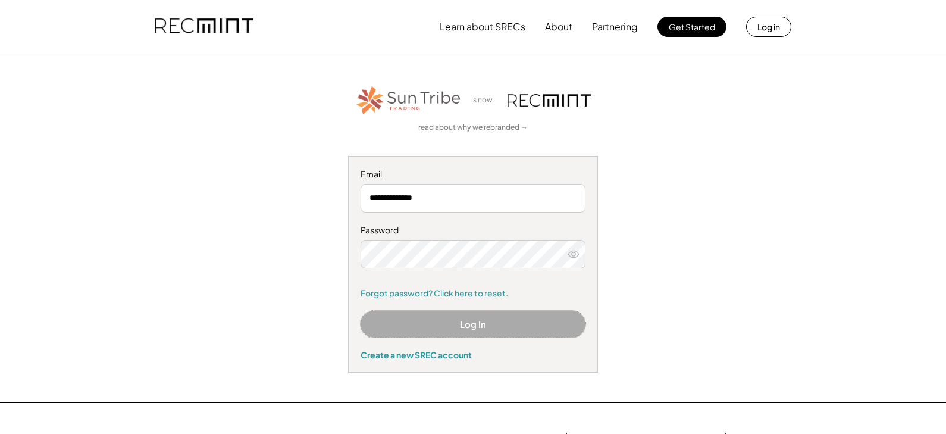
click at [457, 318] on button "Log In" at bounding box center [472, 323] width 225 height 27
click at [472, 328] on button "Log In" at bounding box center [472, 323] width 225 height 27
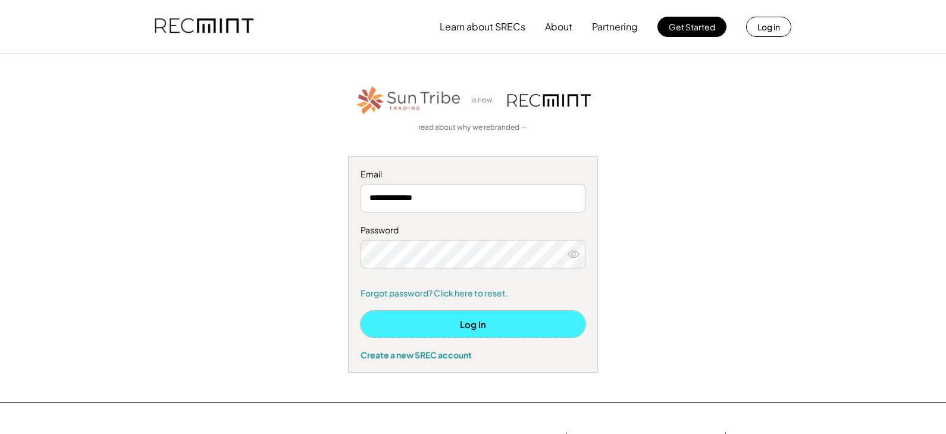
click at [467, 327] on button "Log In" at bounding box center [472, 323] width 225 height 27
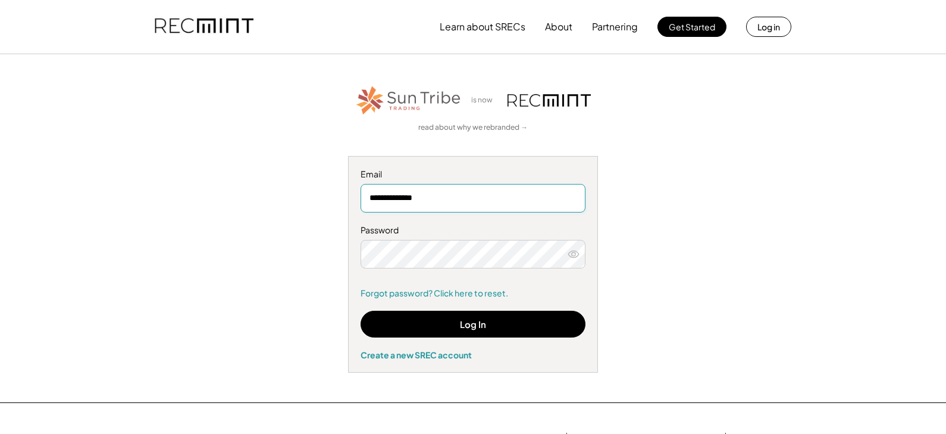
click at [470, 193] on input "**********" at bounding box center [472, 198] width 225 height 29
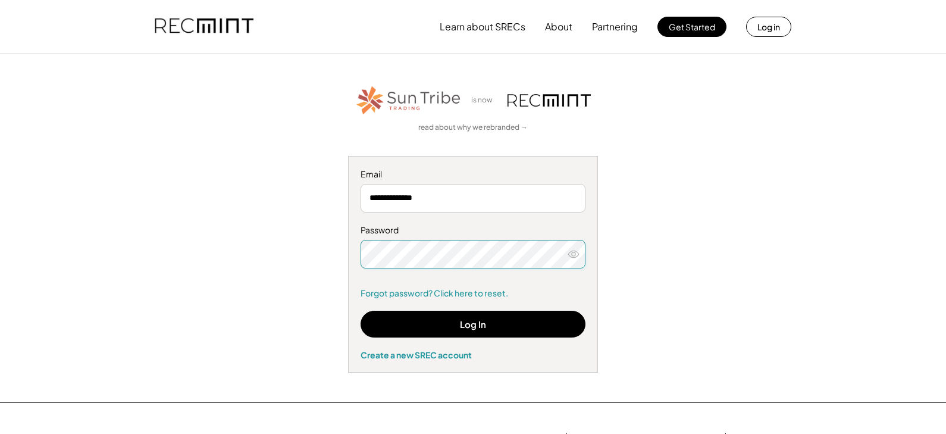
click at [574, 252] on icon at bounding box center [573, 254] width 12 height 12
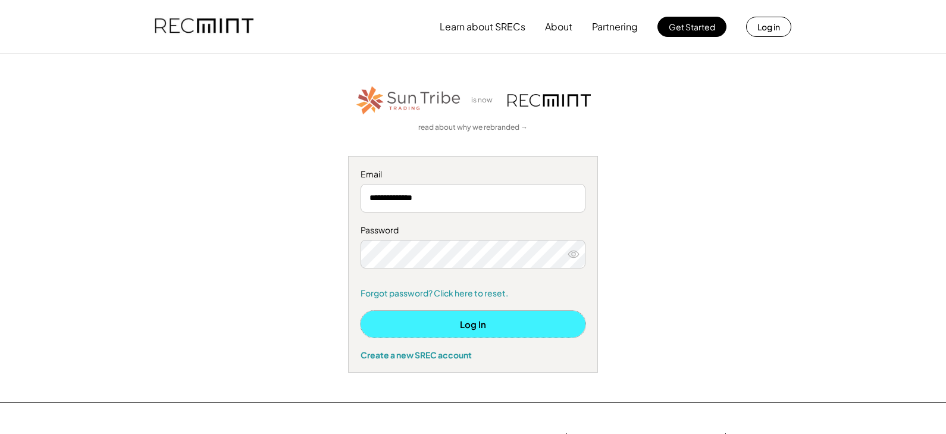
click at [465, 325] on button "Log In" at bounding box center [472, 323] width 225 height 27
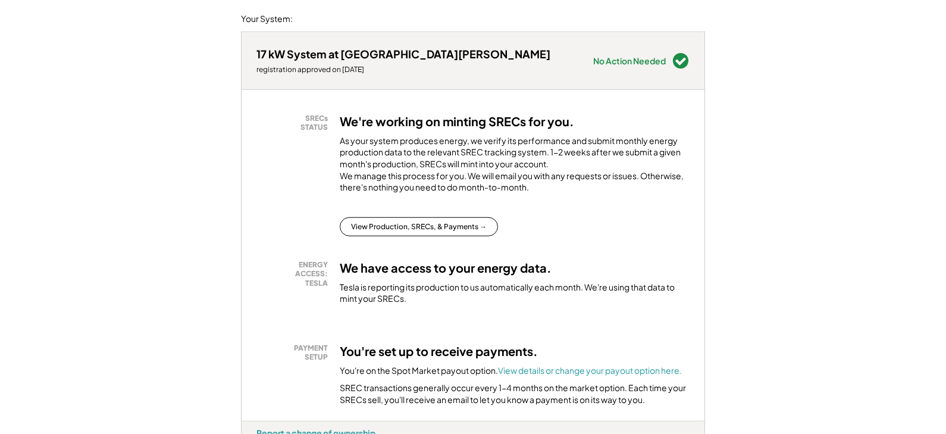
scroll to position [124, 0]
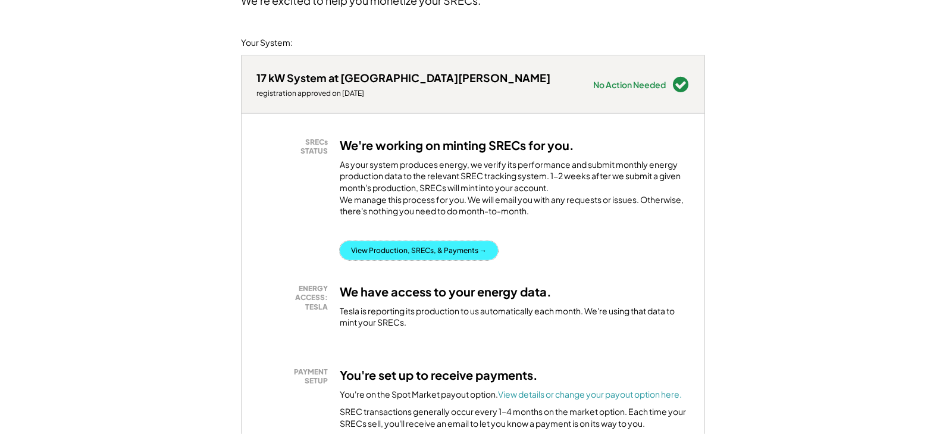
click at [372, 260] on button "View Production, SRECs, & Payments →" at bounding box center [419, 250] width 158 height 19
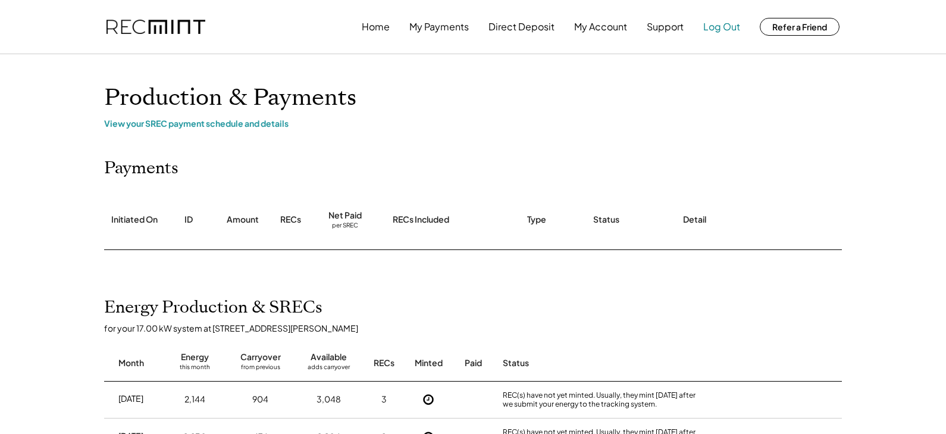
click at [730, 26] on button "Log Out" at bounding box center [721, 27] width 37 height 24
